Goal: Task Accomplishment & Management: Manage account settings

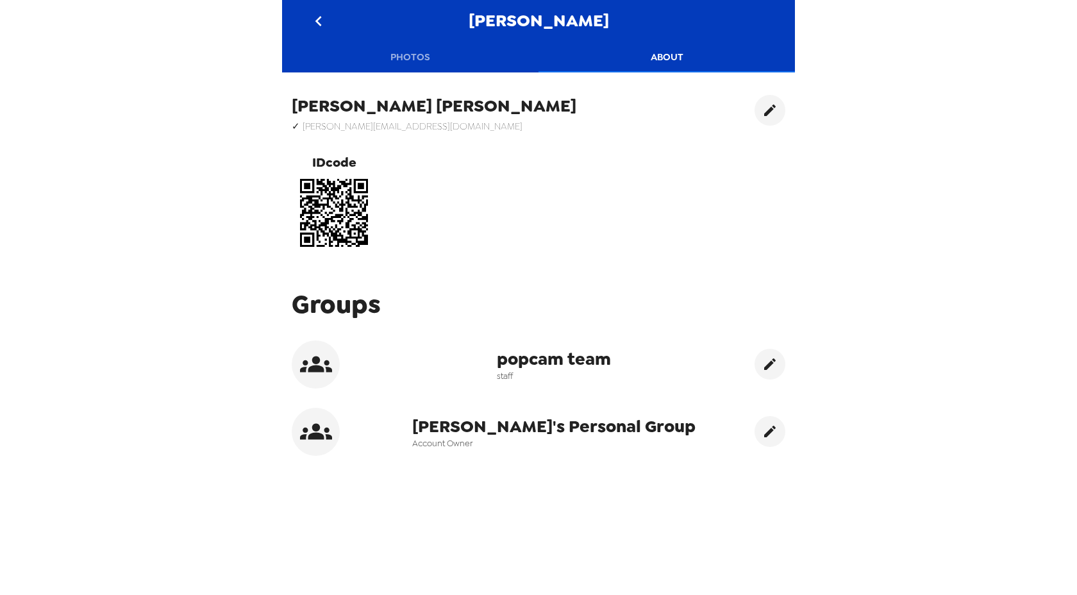
click at [320, 22] on icon "go back" at bounding box center [318, 21] width 21 height 21
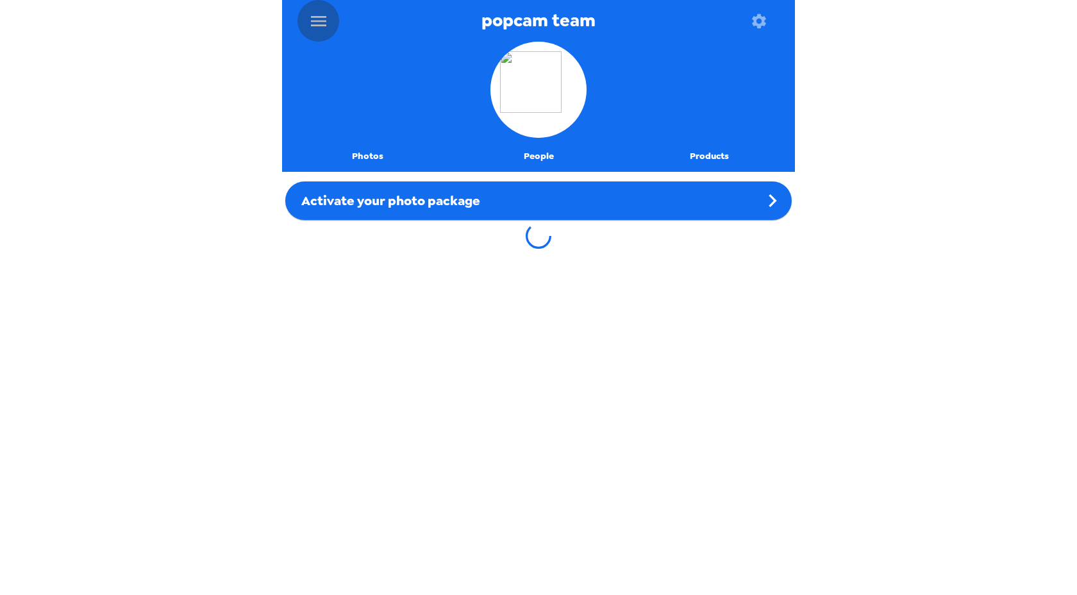
click at [320, 22] on icon "menu" at bounding box center [318, 21] width 21 height 21
click at [318, 17] on icon "menu" at bounding box center [318, 21] width 15 height 10
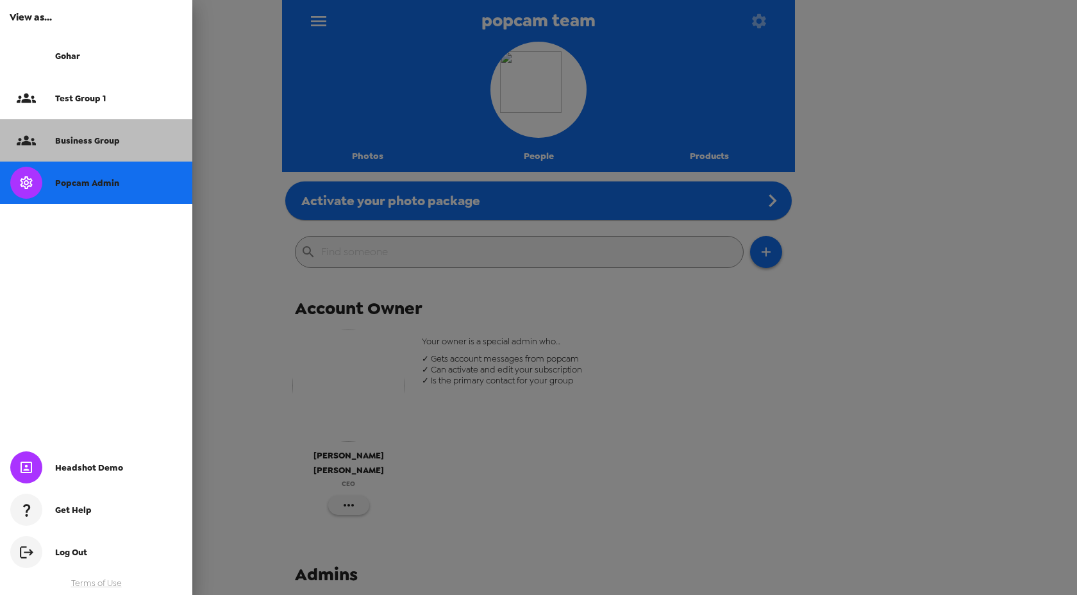
click at [114, 138] on span "Business Group" at bounding box center [87, 140] width 65 height 11
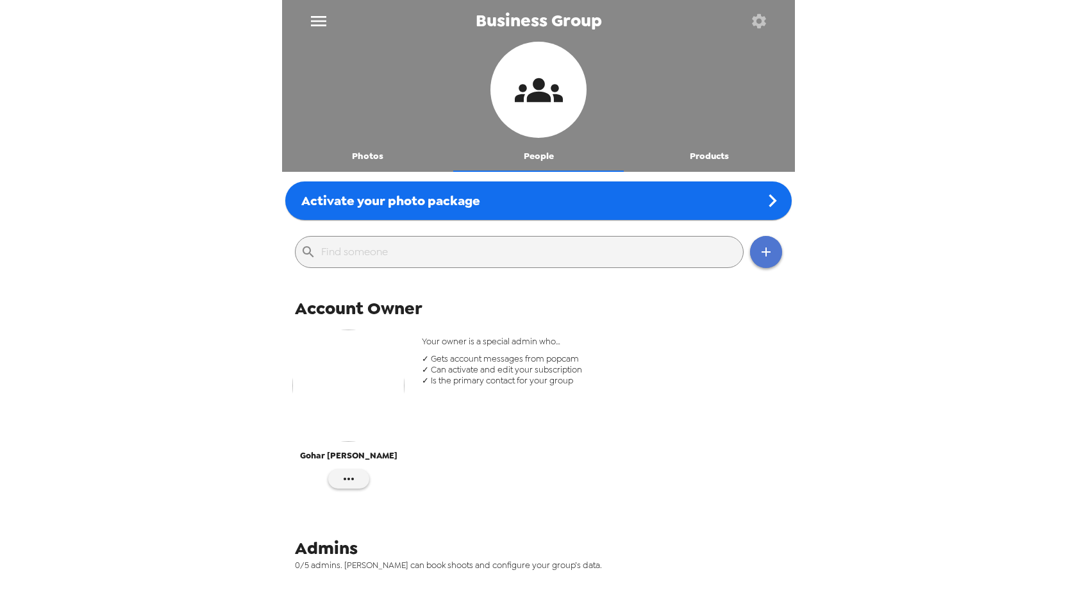
click at [759, 253] on icon "button" at bounding box center [766, 251] width 15 height 15
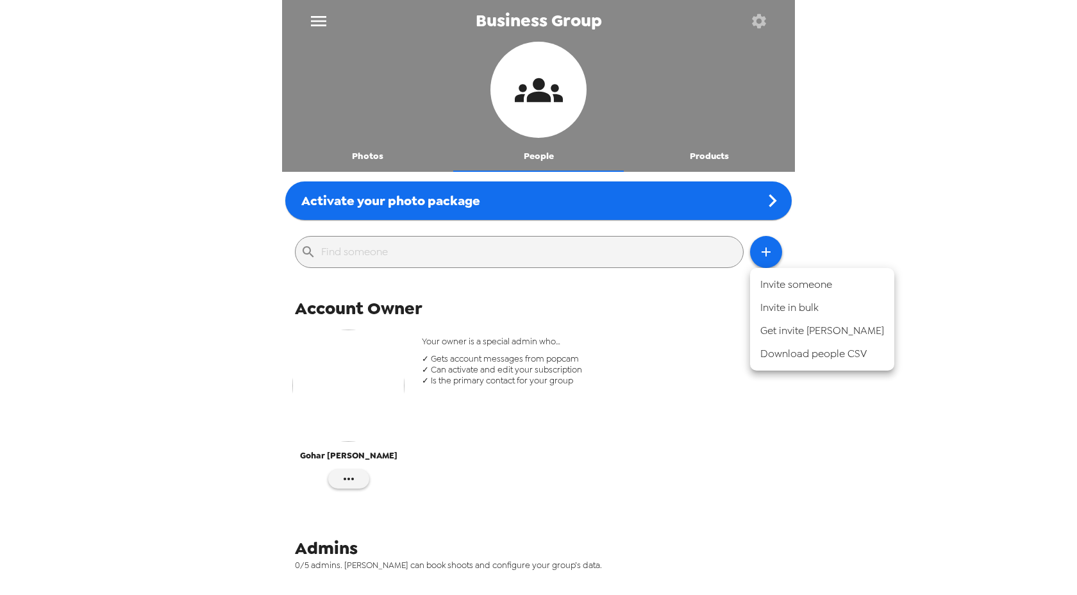
click at [796, 275] on li "Invite someone" at bounding box center [822, 284] width 144 height 23
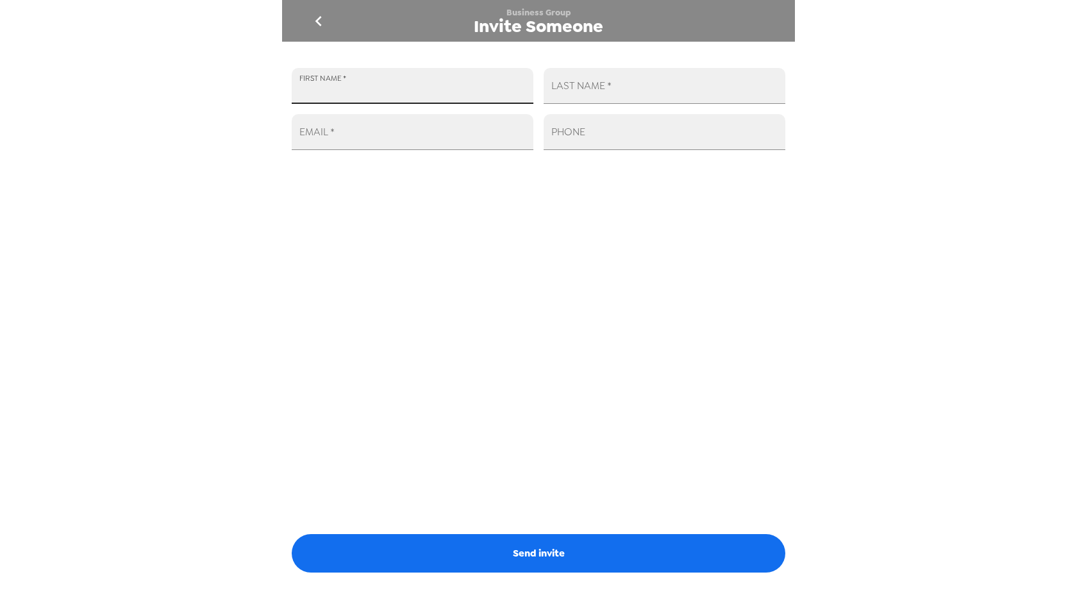
click at [412, 85] on input "FIRST NAME   *" at bounding box center [413, 86] width 242 height 36
type input "Test"
type input "User 4058"
click at [358, 138] on input "EMAIL   *" at bounding box center [413, 132] width 242 height 36
paste input "[EMAIL_ADDRESS][DOMAIN_NAME]"
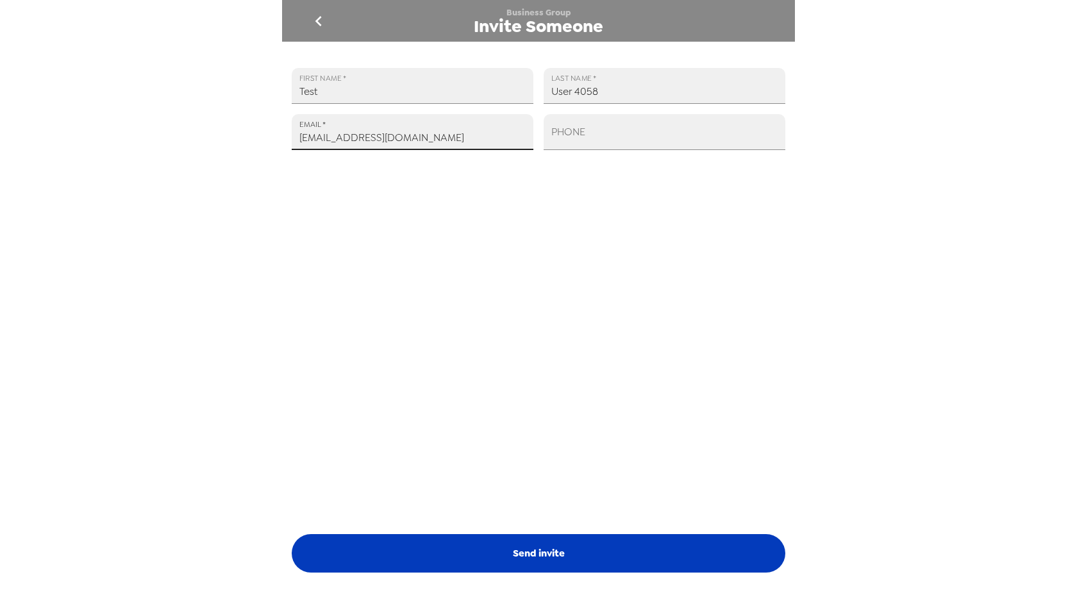
type input "[EMAIL_ADDRESS][DOMAIN_NAME]"
click at [477, 537] on button "Send invite" at bounding box center [539, 553] width 494 height 38
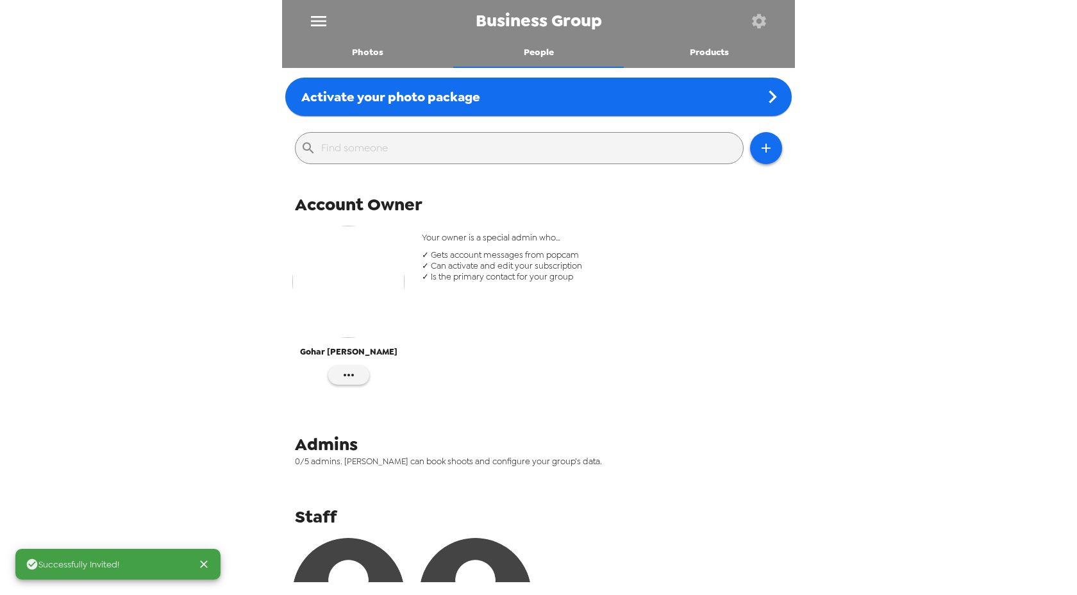
scroll to position [274, 0]
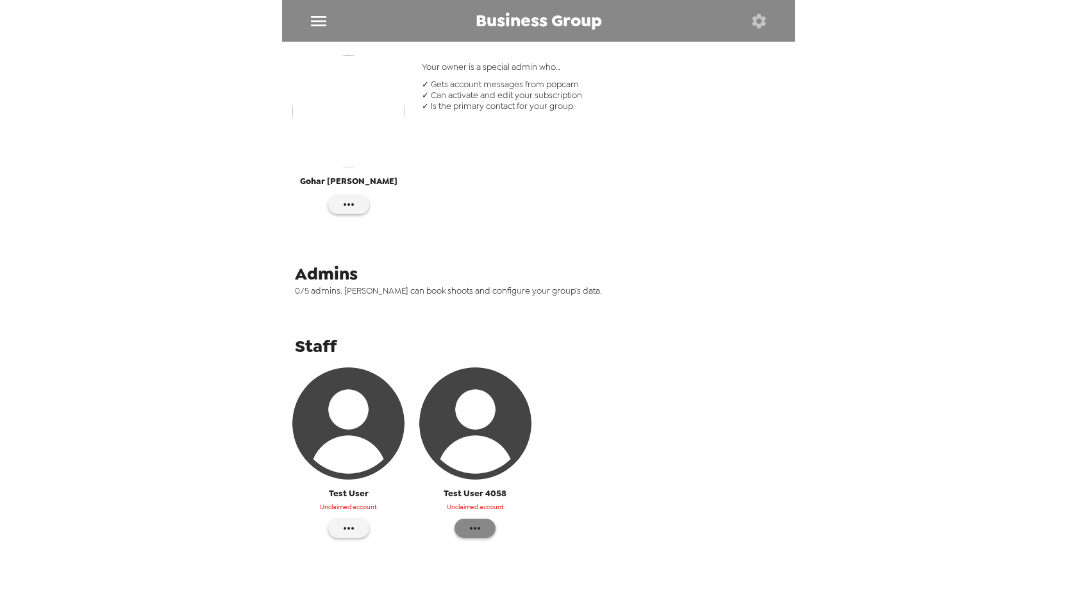
click at [483, 527] on button "button" at bounding box center [475, 528] width 41 height 19
click at [521, 540] on span "Make admin" at bounding box center [536, 544] width 97 height 15
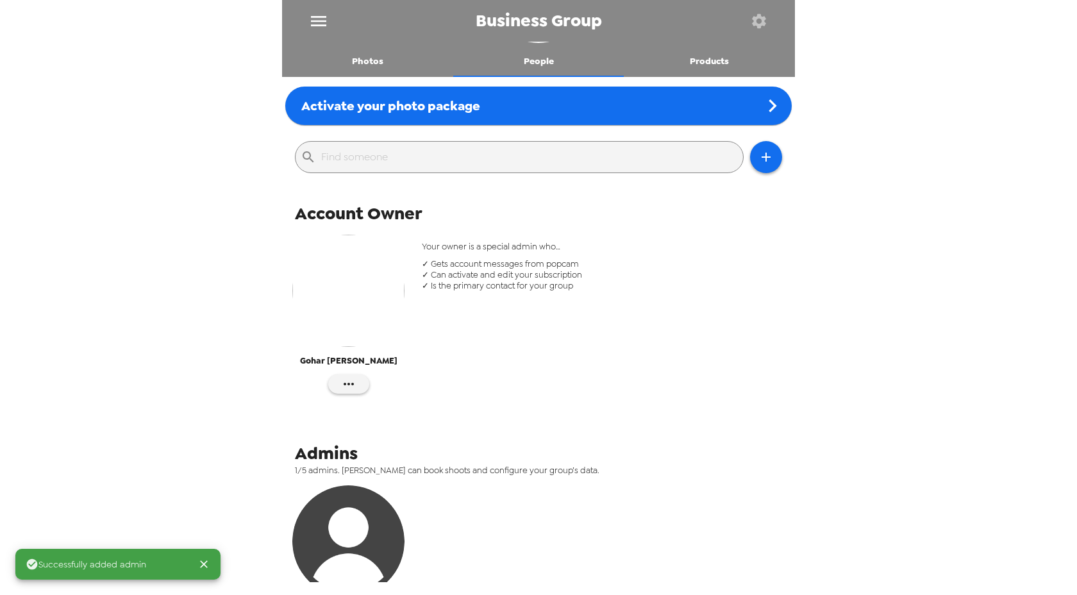
scroll to position [71, 0]
